Goal: Transaction & Acquisition: Purchase product/service

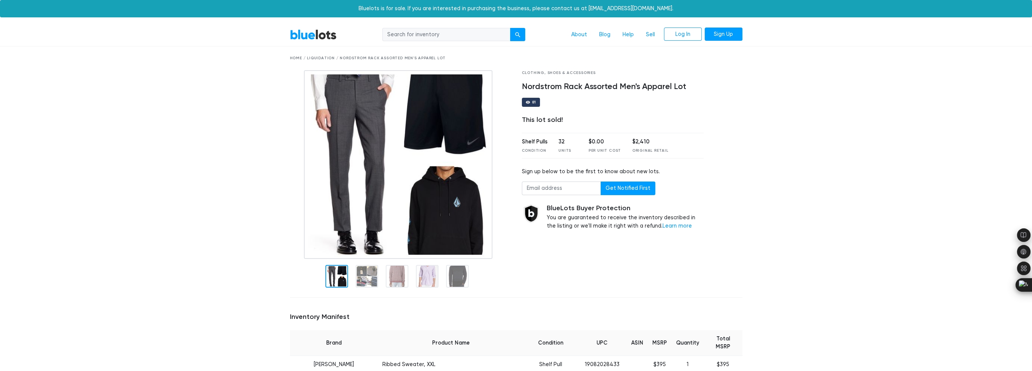
click at [315, 34] on link "BlueLots" at bounding box center [313, 34] width 47 height 11
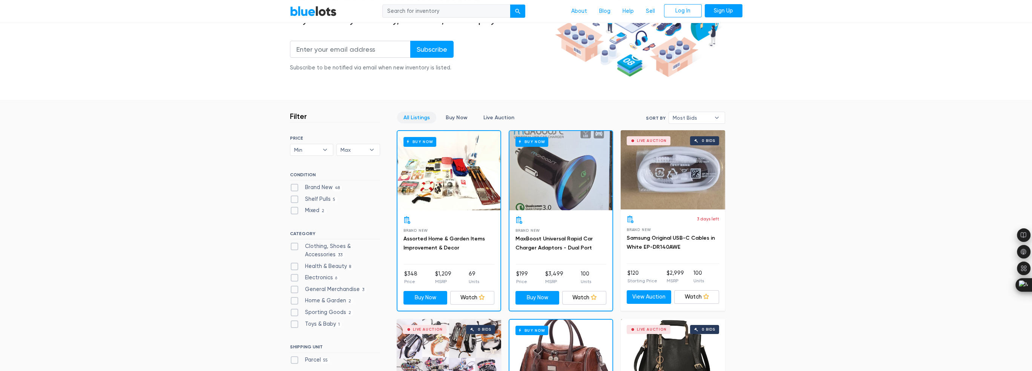
scroll to position [151, 0]
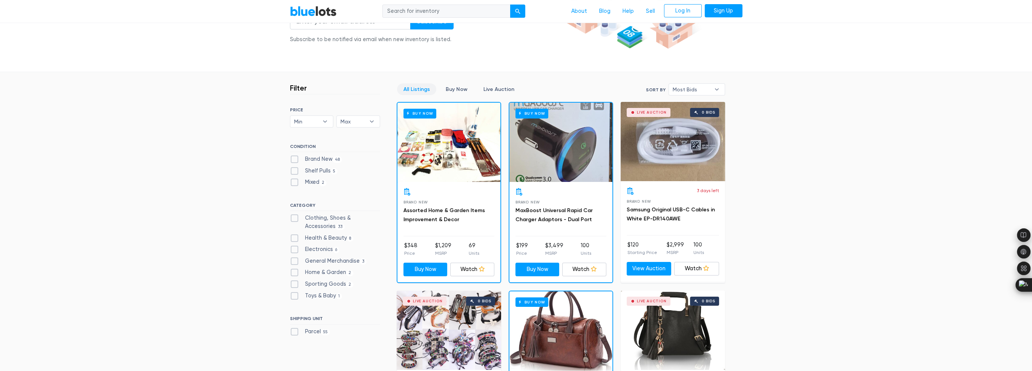
click at [294, 158] on label "Brand New 48" at bounding box center [316, 159] width 52 height 8
click at [294, 158] on New"] "Brand New 48" at bounding box center [292, 157] width 5 height 5
checkbox New"] "true"
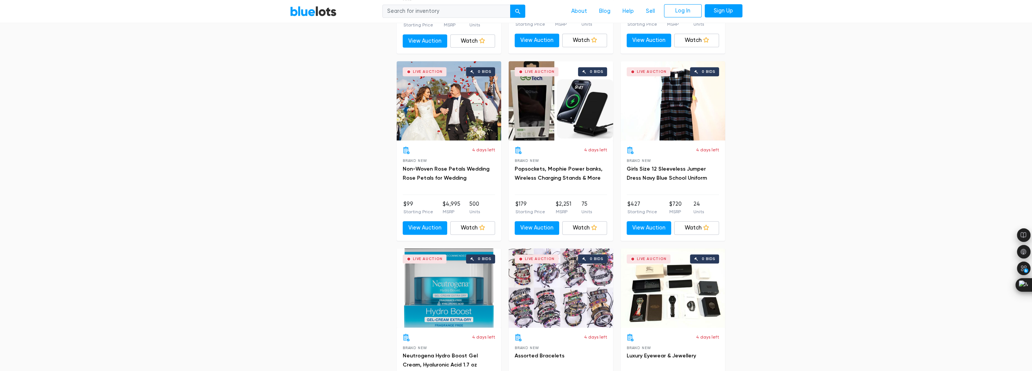
scroll to position [1522, 0]
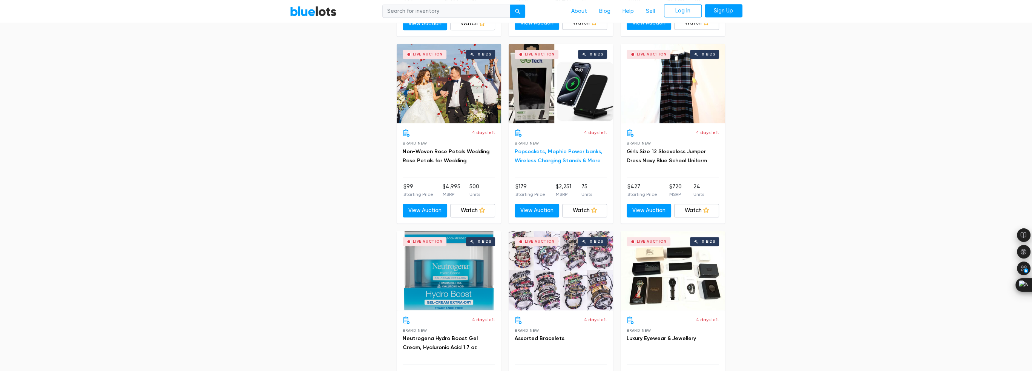
click at [571, 149] on link "Popsockets, Mophie Power banks, Wireless Charging Stands & More" at bounding box center [559, 155] width 88 height 15
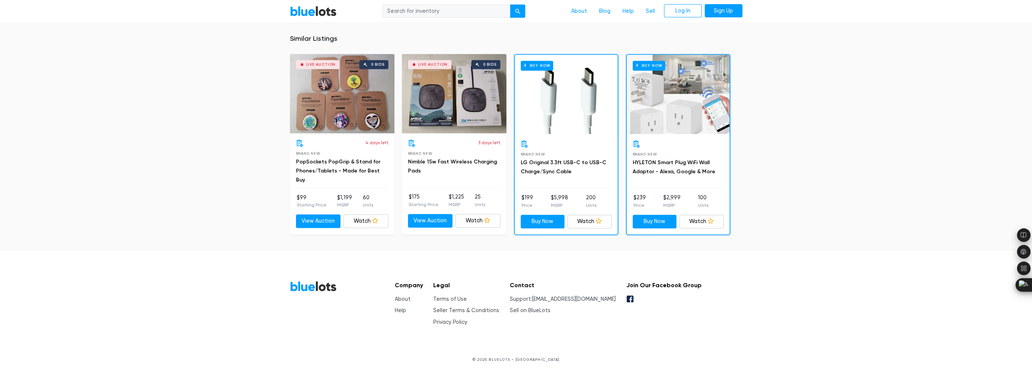
scroll to position [615, 0]
click at [633, 295] on icon at bounding box center [630, 297] width 7 height 7
